Goal: Communication & Community: Answer question/provide support

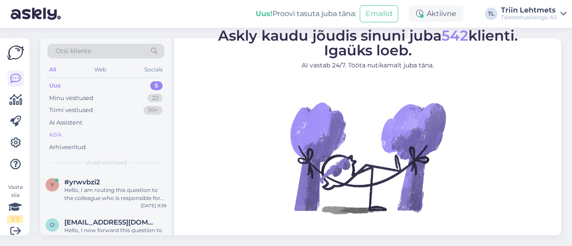
click at [81, 135] on div "Kõik" at bounding box center [105, 135] width 117 height 13
click at [91, 199] on div "Hello, I am routing this question to the colleague who is responsible for this …" at bounding box center [115, 194] width 102 height 16
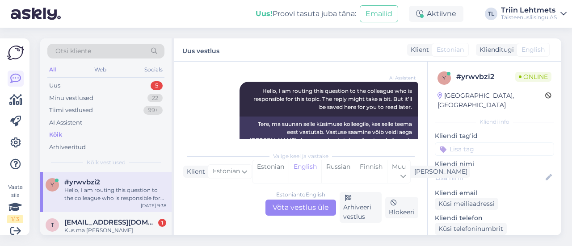
scroll to position [115, 0]
click at [278, 211] on div "Estonian to English Võta vestlus üle" at bounding box center [300, 208] width 71 height 16
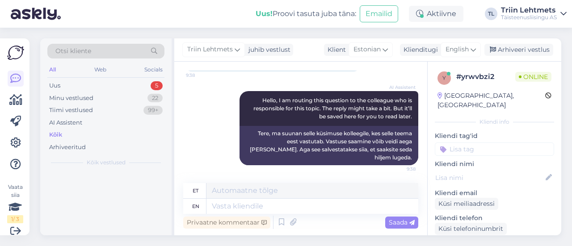
scroll to position [96, 0]
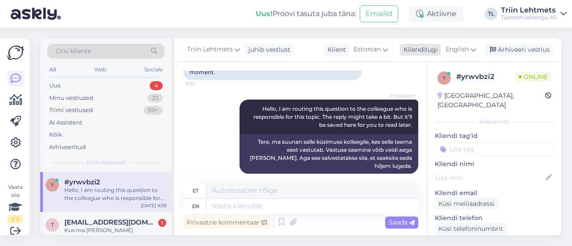
click at [464, 46] on span "English" at bounding box center [457, 50] width 23 height 10
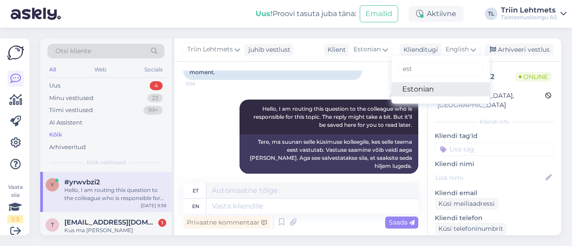
type input "est"
click at [425, 88] on link "Estonian" at bounding box center [441, 89] width 98 height 14
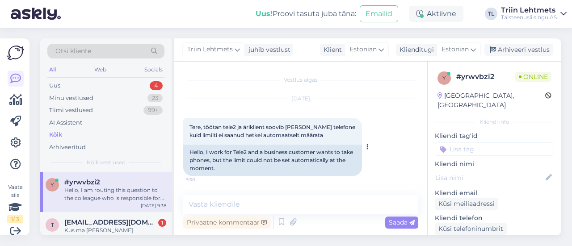
scroll to position [84, 0]
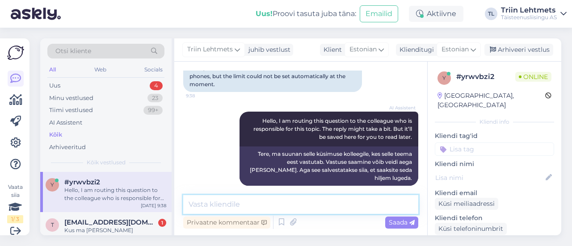
click at [223, 206] on textarea at bounding box center [300, 204] width 235 height 19
type textarea "Tere, palun öelge ettevõtte nimi reg.kood"
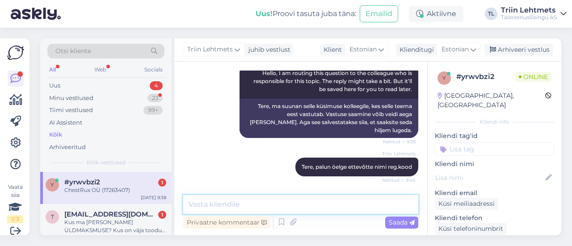
scroll to position [161, 0]
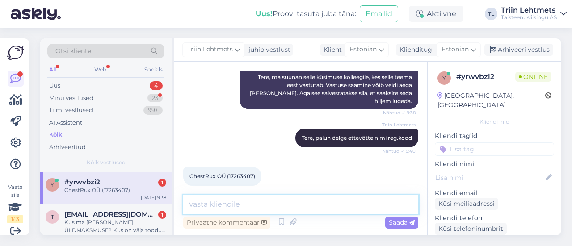
click at [263, 207] on textarea at bounding box center [300, 204] width 235 height 19
type textarea "K"
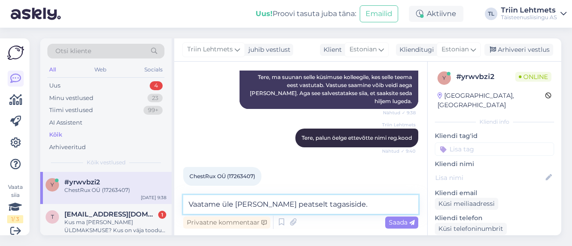
type textarea "Vaatame üle [PERSON_NAME] peatselt tagasiside."
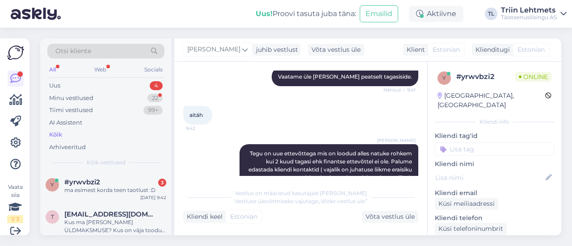
scroll to position [388, 0]
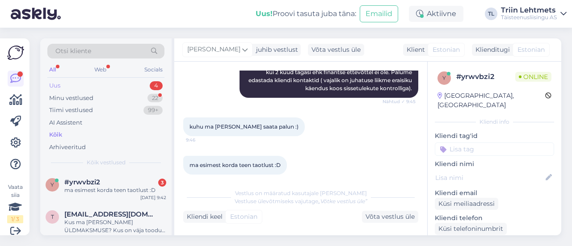
click at [94, 88] on div "Uus 4" at bounding box center [105, 86] width 117 height 13
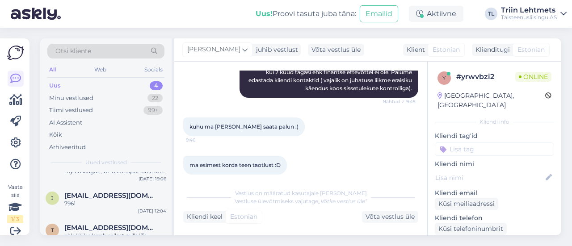
scroll to position [0, 0]
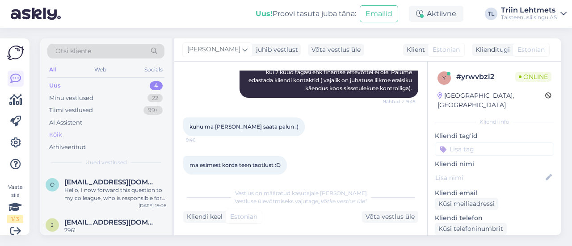
click at [76, 129] on div "Kõik" at bounding box center [105, 135] width 117 height 13
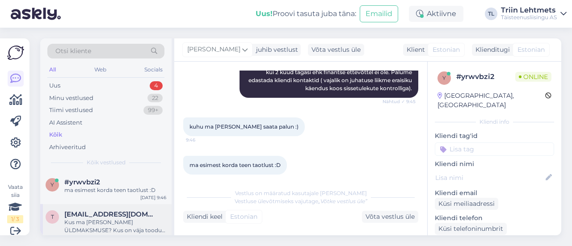
click at [91, 216] on span "[EMAIL_ADDRESS][DOMAIN_NAME]" at bounding box center [110, 214] width 93 height 8
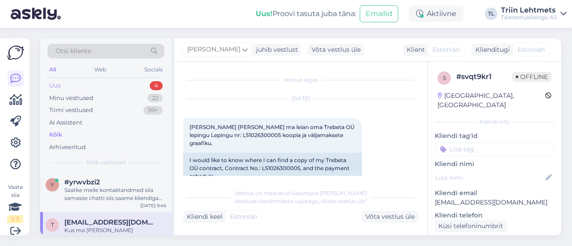
click at [106, 85] on div "Uus 4" at bounding box center [105, 86] width 117 height 13
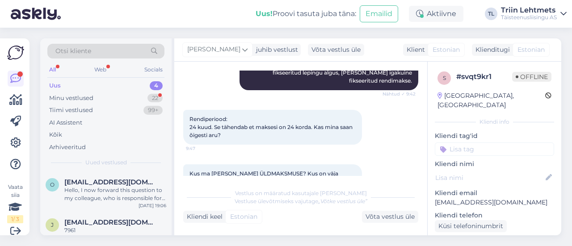
scroll to position [359, 0]
click at [100, 84] on div "Uus 4" at bounding box center [105, 86] width 117 height 13
click at [99, 94] on div "Minu vestlused 22" at bounding box center [105, 98] width 117 height 13
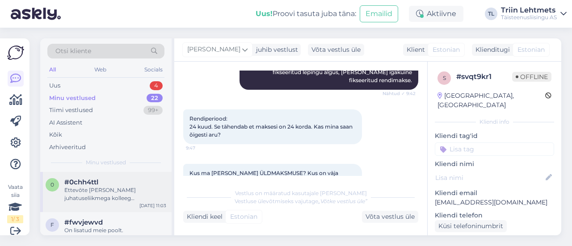
click at [88, 202] on div "Ettevõte [PERSON_NAME] juhatuseliikmega kolleeg [PERSON_NAME] suhtles, kuna ett…" at bounding box center [115, 194] width 102 height 16
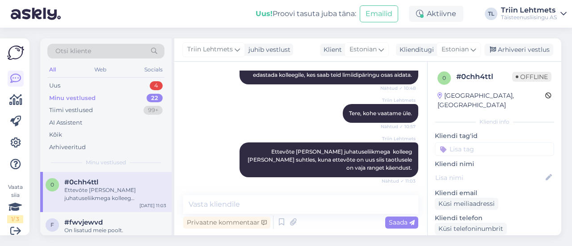
scroll to position [178, 0]
